Goal: Information Seeking & Learning: Find contact information

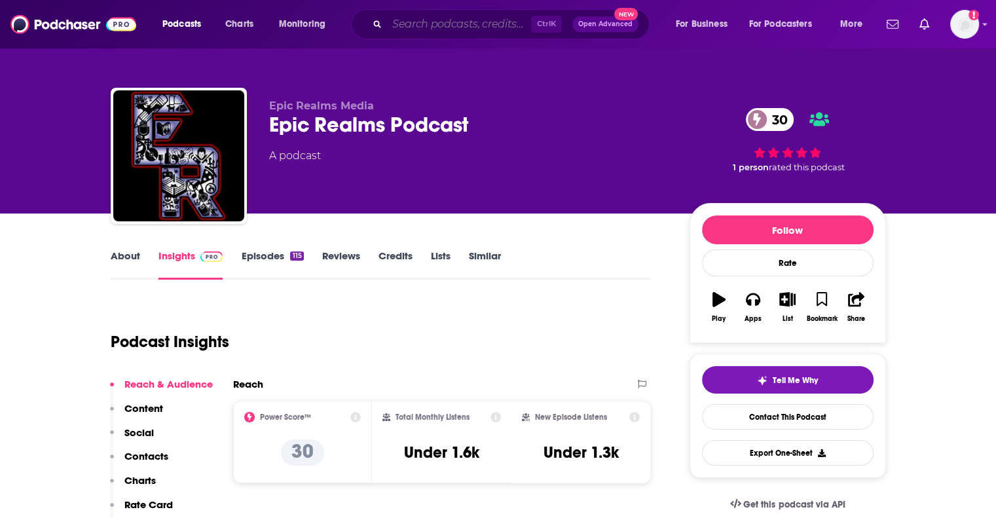
click at [451, 23] on input "Search podcasts, credits, & more..." at bounding box center [459, 24] width 144 height 21
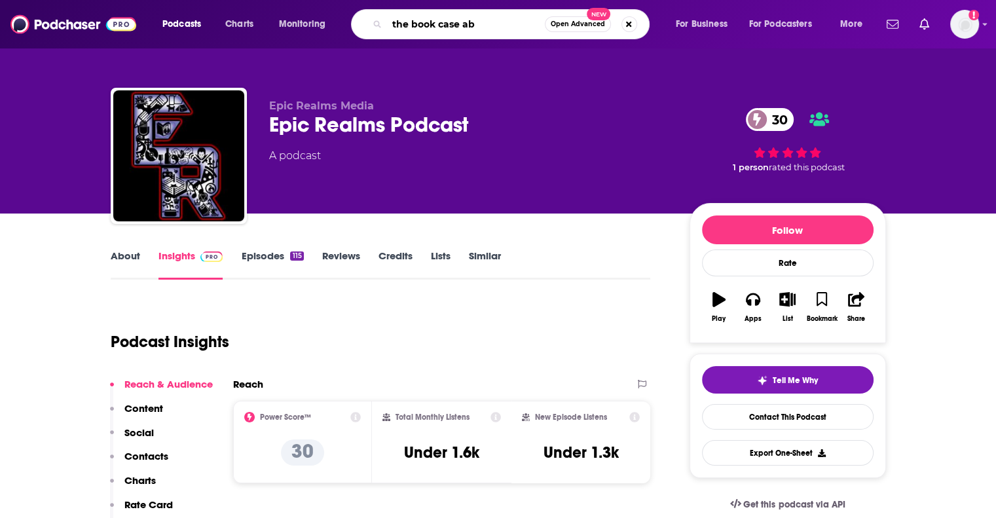
type input "the book case abc"
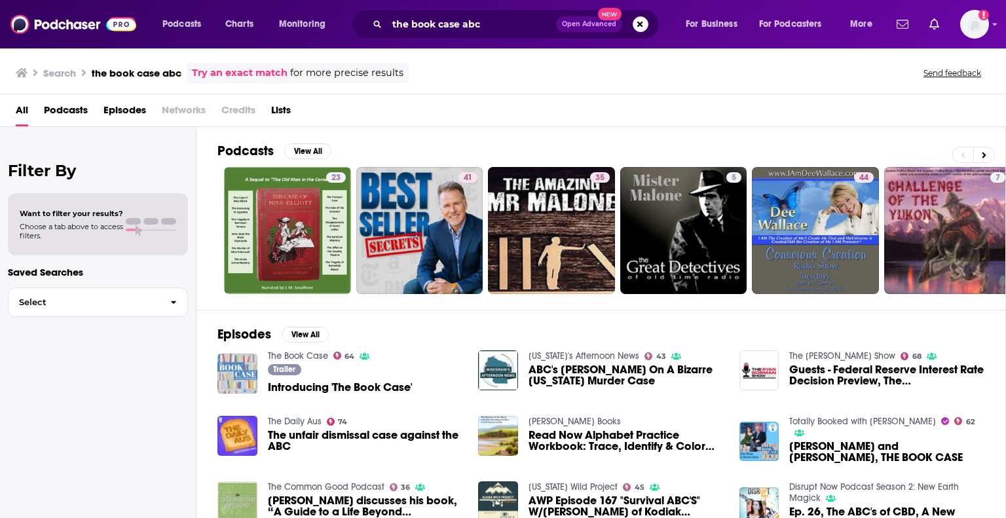
click at [249, 358] on img "Introducing 'The Book Case'" at bounding box center [237, 374] width 40 height 40
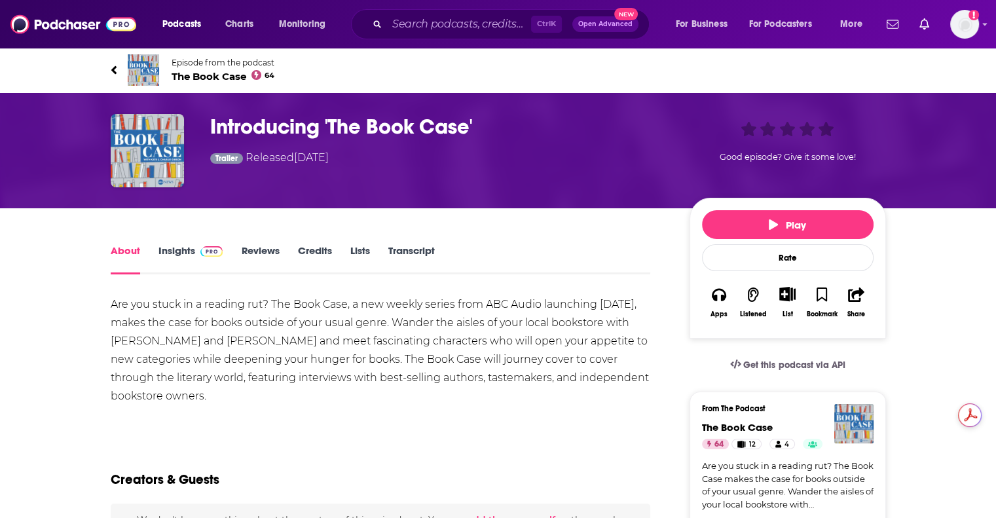
click at [174, 247] on link "Insights" at bounding box center [191, 259] width 65 height 30
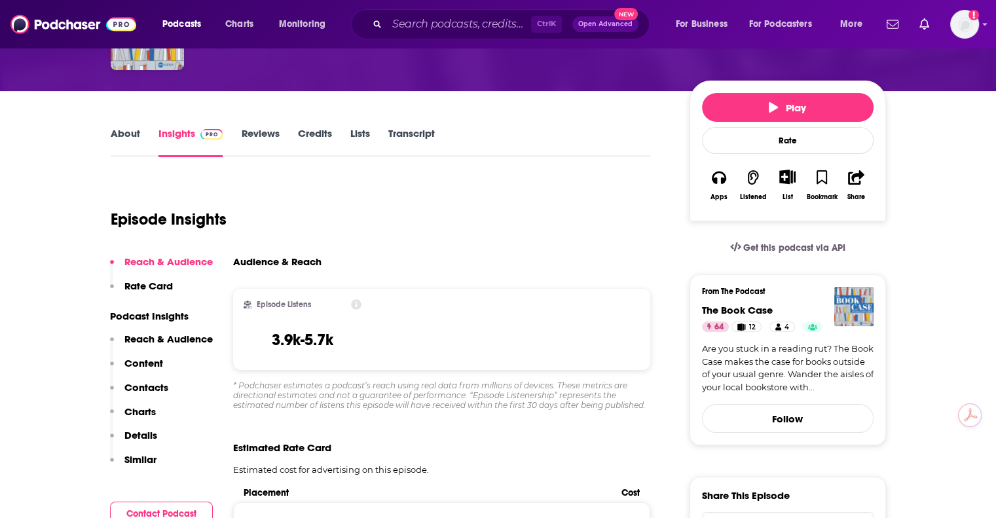
scroll to position [196, 0]
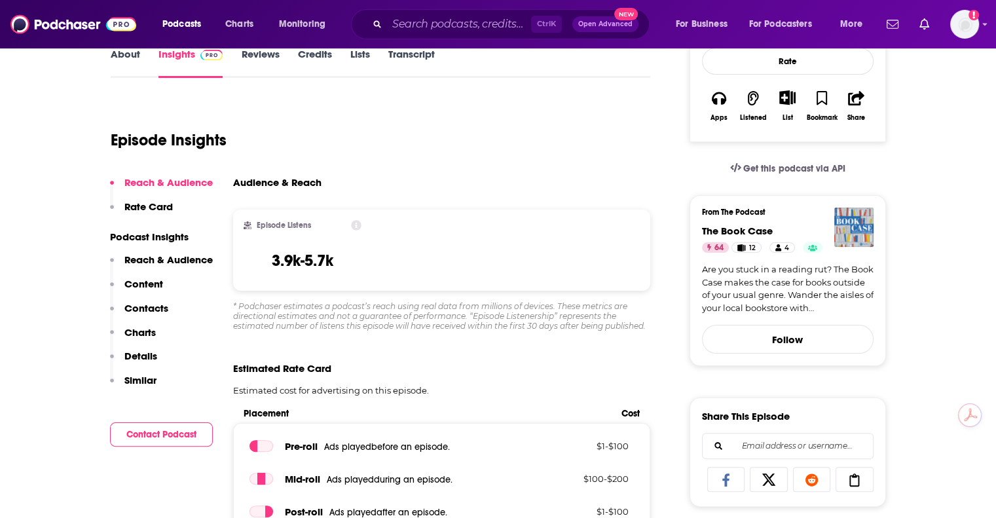
click at [134, 310] on p "Contacts" at bounding box center [146, 308] width 44 height 12
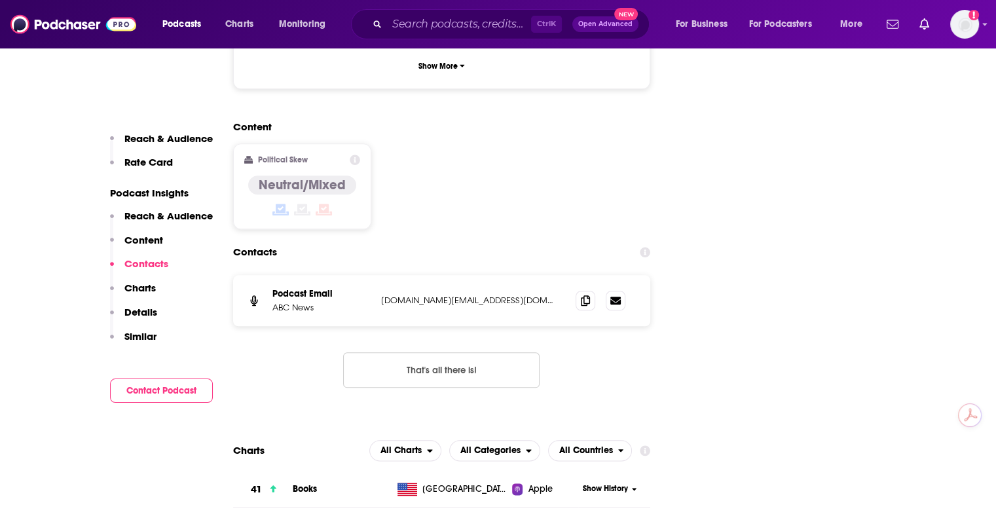
scroll to position [1417, 0]
